Goal: Information Seeking & Learning: Learn about a topic

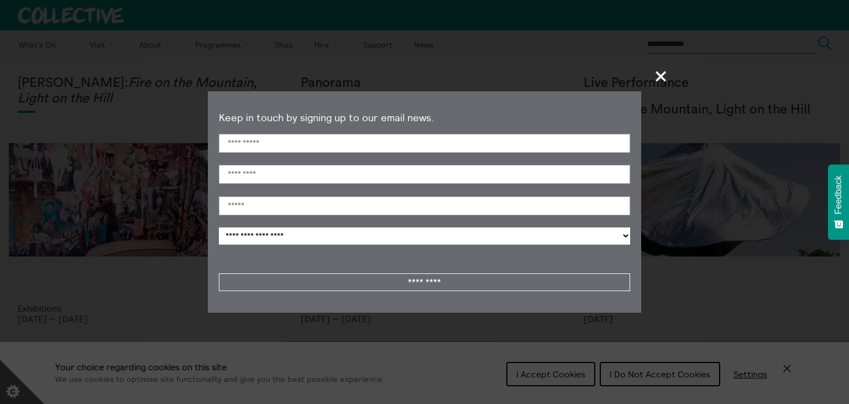
click at [652, 76] on span "+" at bounding box center [661, 76] width 33 height 33
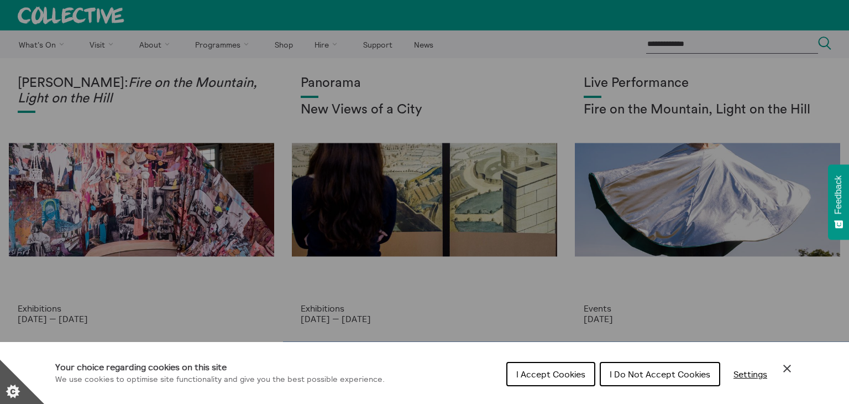
click at [824, 108] on div "Cookie preferences" at bounding box center [424, 202] width 849 height 404
click at [789, 370] on icon "Close Cookie Control" at bounding box center [787, 368] width 8 height 8
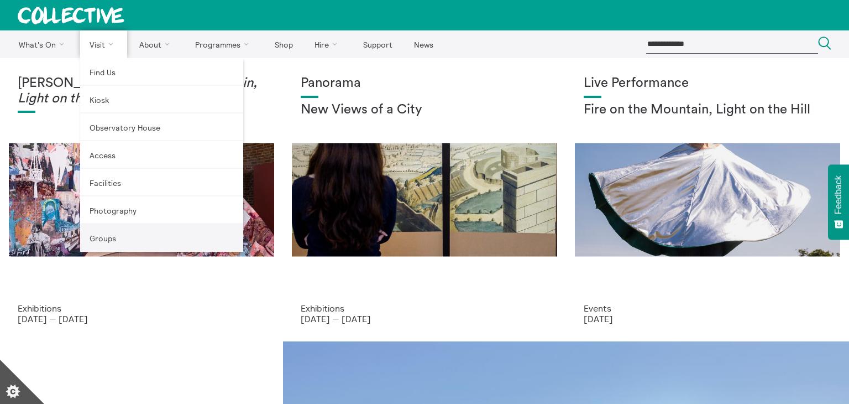
click at [134, 232] on link "Groups" at bounding box center [161, 238] width 163 height 28
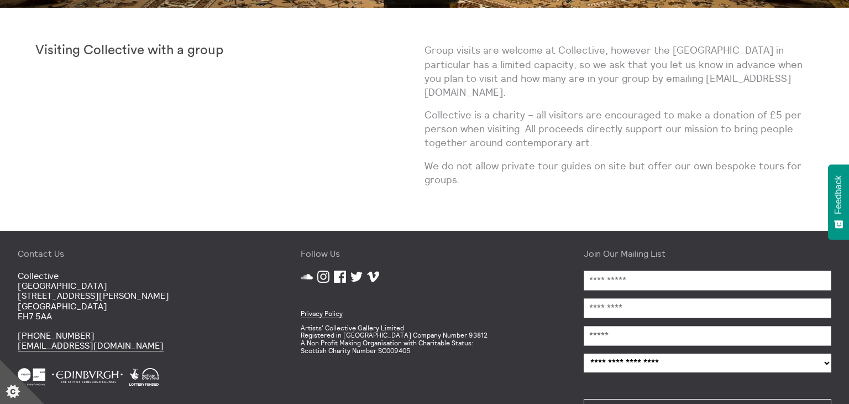
scroll to position [415, 0]
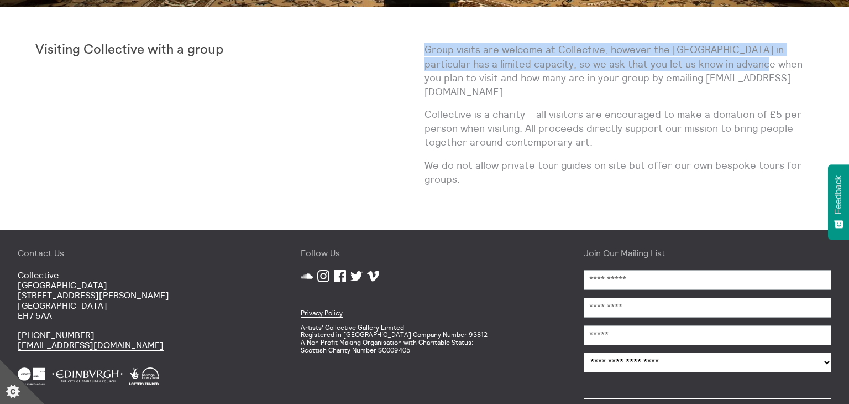
drag, startPoint x: 412, startPoint y: 54, endPoint x: 721, endPoint y: 64, distance: 309.3
click at [721, 64] on div "Visiting Collective with a group Group visits are welcome at Collective, howeve…" at bounding box center [424, 119] width 779 height 152
copy div "Group visits are welcome at Collective, however the City Observatory in particu…"
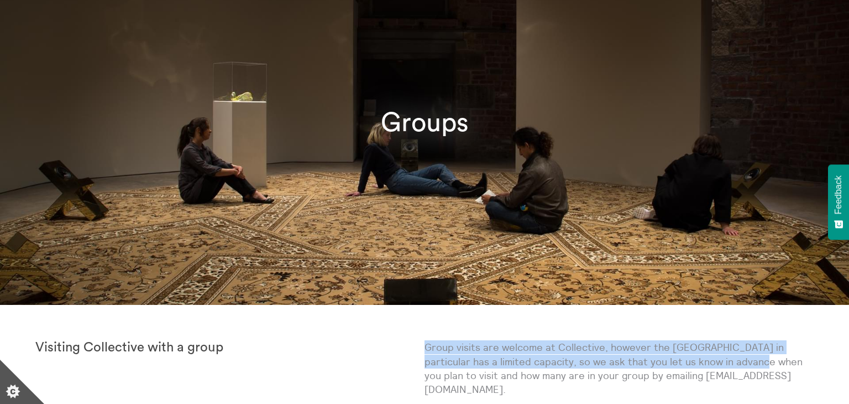
scroll to position [0, 0]
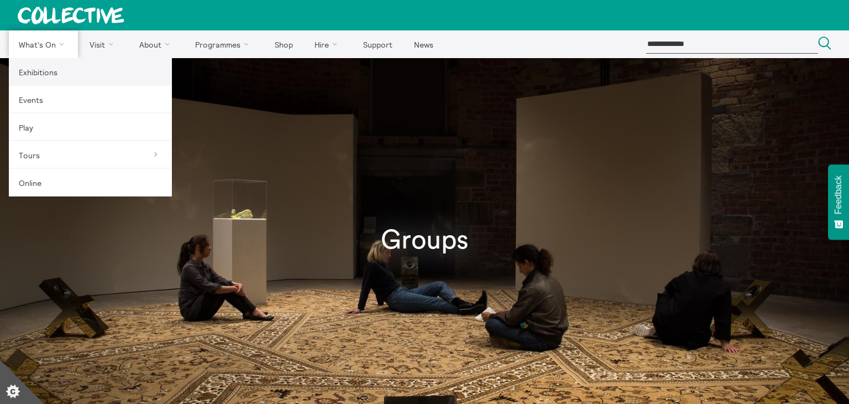
click at [56, 65] on link "Exhibitions" at bounding box center [90, 72] width 163 height 28
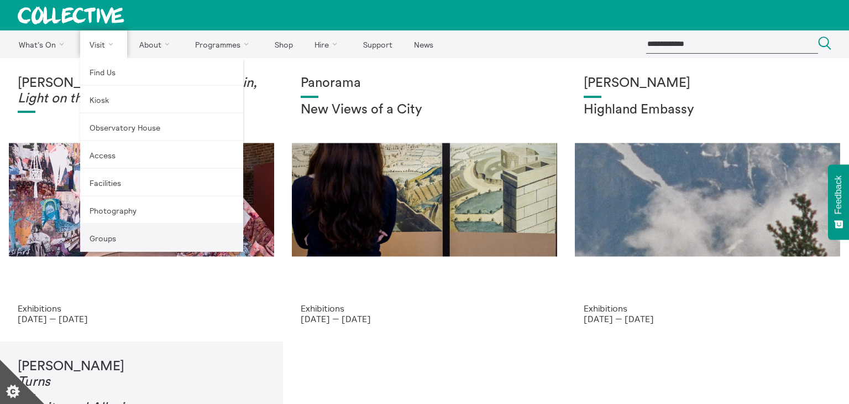
click at [150, 236] on link "Groups" at bounding box center [161, 238] width 163 height 28
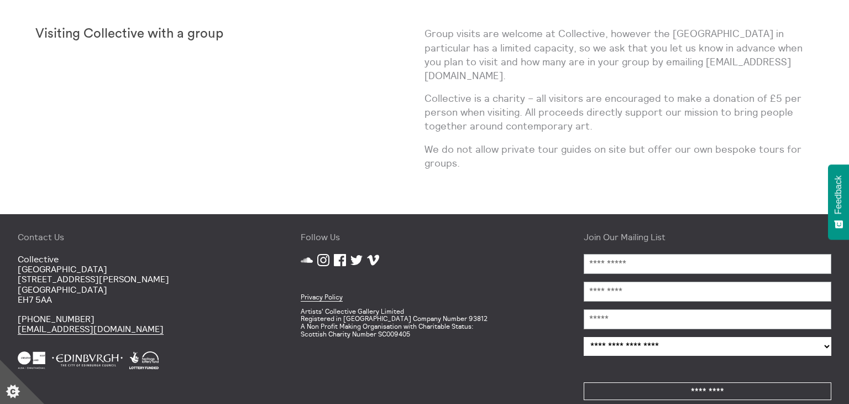
scroll to position [430, 0]
